Goal: Information Seeking & Learning: Find specific fact

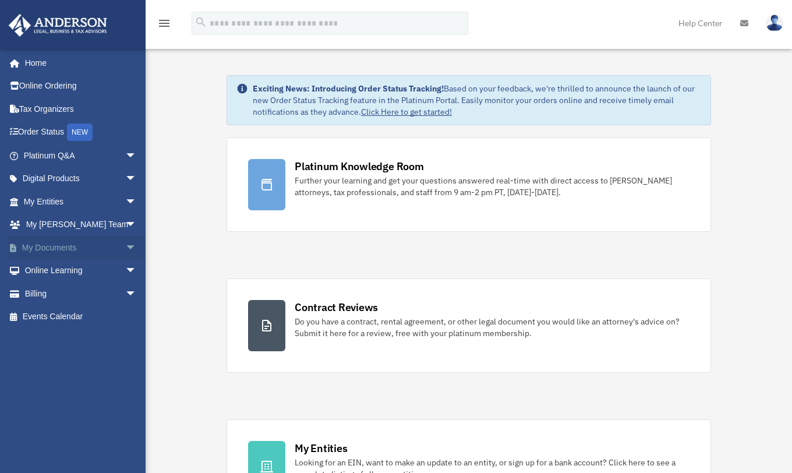
click at [80, 253] on link "My Documents arrow_drop_down" at bounding box center [81, 247] width 146 height 23
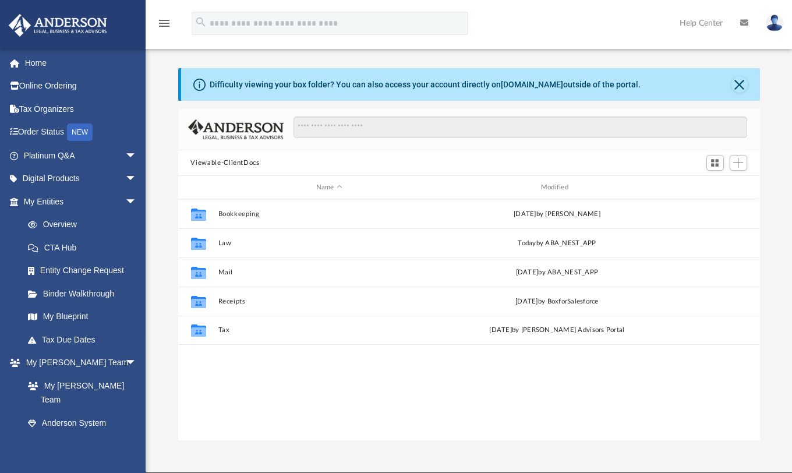
scroll to position [256, 573]
drag, startPoint x: 254, startPoint y: 386, endPoint x: 226, endPoint y: 368, distance: 33.3
click at [254, 387] on div "Collaborated Folder Bookkeeping Tue Jul 8 2025 by Emily Dixon Collaborated Fold…" at bounding box center [468, 320] width 581 height 242
click at [77, 337] on link "Tax Due Dates" at bounding box center [85, 339] width 138 height 23
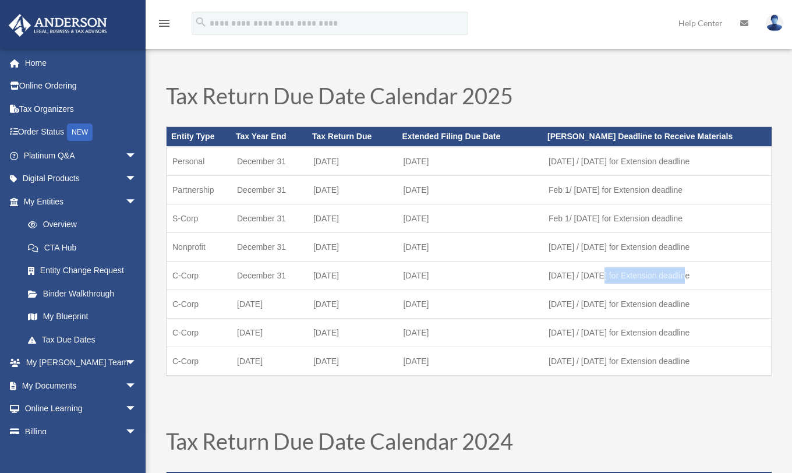
drag, startPoint x: 598, startPoint y: 277, endPoint x: 735, endPoint y: 286, distance: 137.6
click at [735, 286] on td "[DATE] / [DATE] for Extension deadline" at bounding box center [656, 275] width 228 height 29
click at [701, 274] on td "Feb 1 / July 1 for Extension deadline" at bounding box center [656, 275] width 228 height 29
drag, startPoint x: 471, startPoint y: 279, endPoint x: 403, endPoint y: 279, distance: 68.1
click at [403, 279] on td "October 15" at bounding box center [470, 275] width 146 height 29
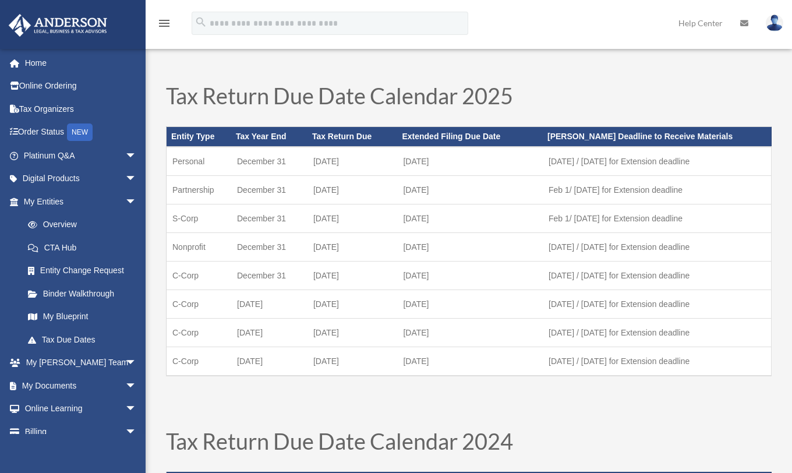
click at [591, 272] on td "Feb 1 / July 1 for Extension deadline" at bounding box center [656, 275] width 228 height 29
drag, startPoint x: 530, startPoint y: 278, endPoint x: 683, endPoint y: 281, distance: 153.1
click at [683, 281] on tr "C-Corp December 31 April 15 October 15 Feb 1 / July 1 for Extension deadline" at bounding box center [468, 275] width 605 height 29
click at [694, 164] on td "March 1 / August 1 for Extension deadline" at bounding box center [656, 161] width 228 height 29
drag, startPoint x: 707, startPoint y: 157, endPoint x: 548, endPoint y: 159, distance: 159.5
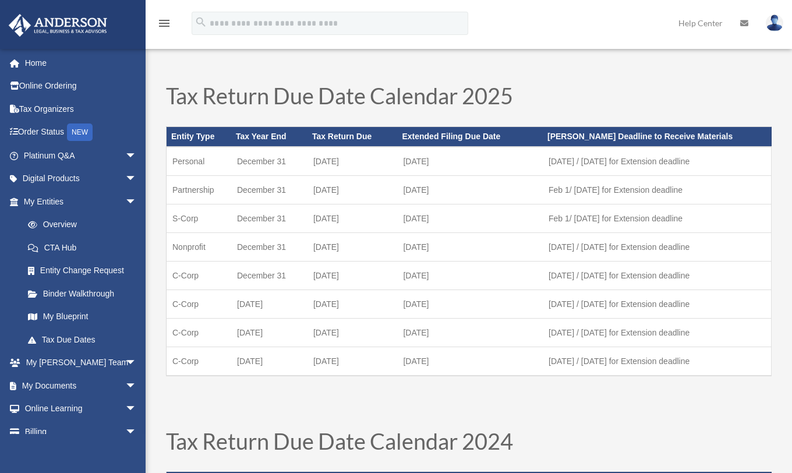
click at [548, 159] on td "March 1 / August 1 for Extension deadline" at bounding box center [656, 161] width 228 height 29
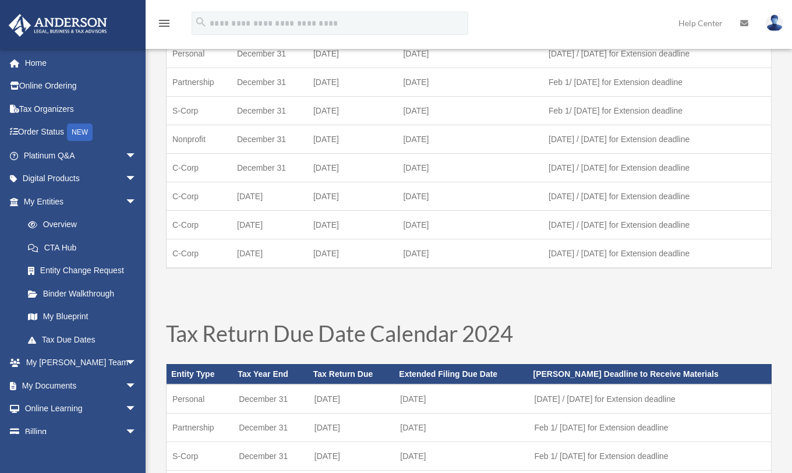
scroll to position [247, 0]
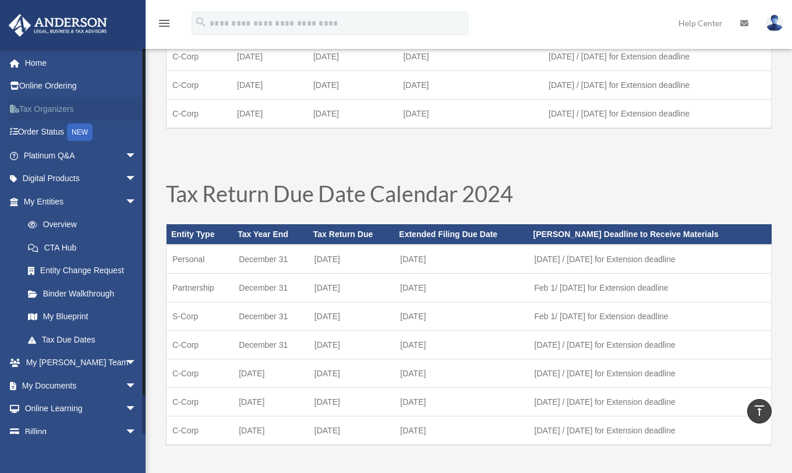
click at [63, 104] on link "Tax Organizers" at bounding box center [81, 108] width 146 height 23
